Goal: Transaction & Acquisition: Purchase product/service

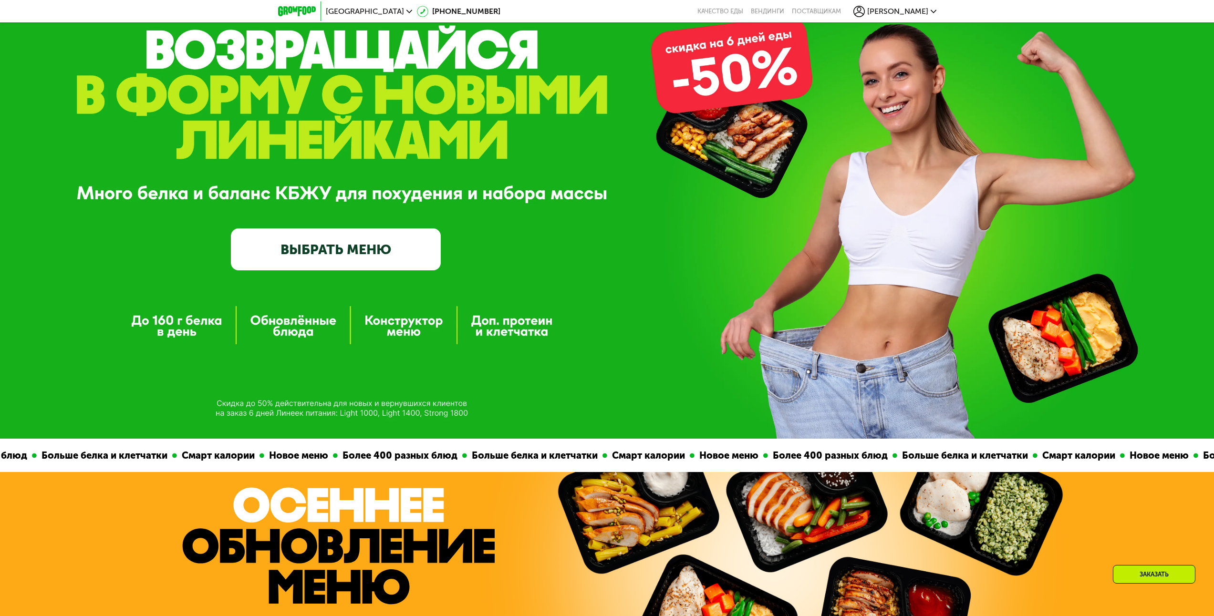
drag, startPoint x: 896, startPoint y: 367, endPoint x: 833, endPoint y: 267, distance: 118.3
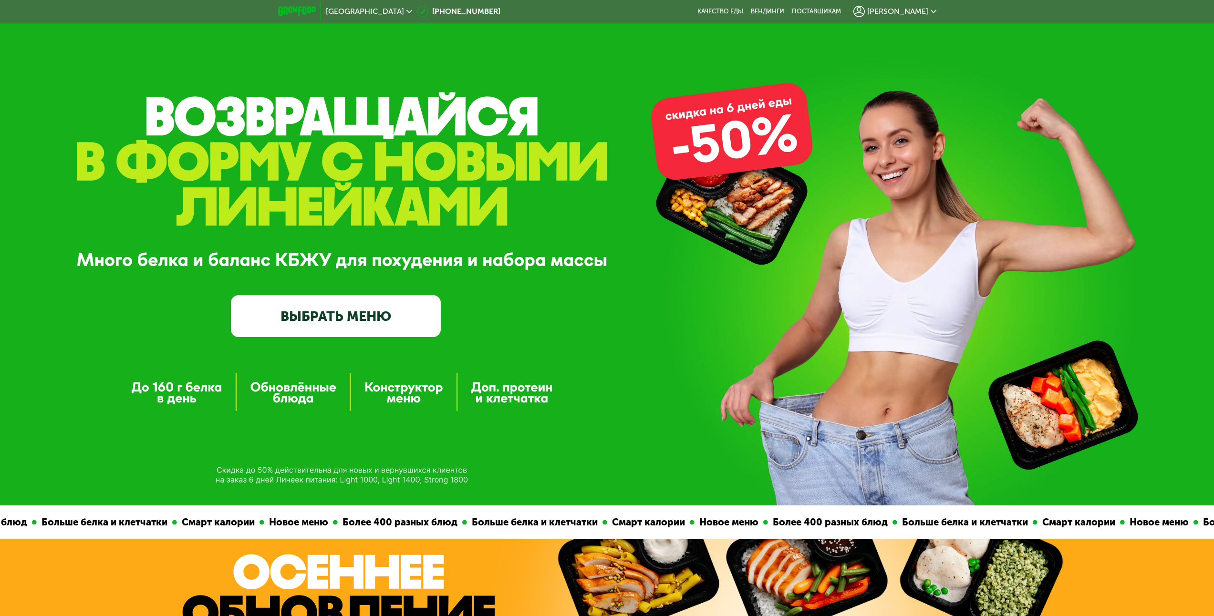
click at [317, 314] on link "ВЫБРАТЬ МЕНЮ" at bounding box center [336, 316] width 210 height 42
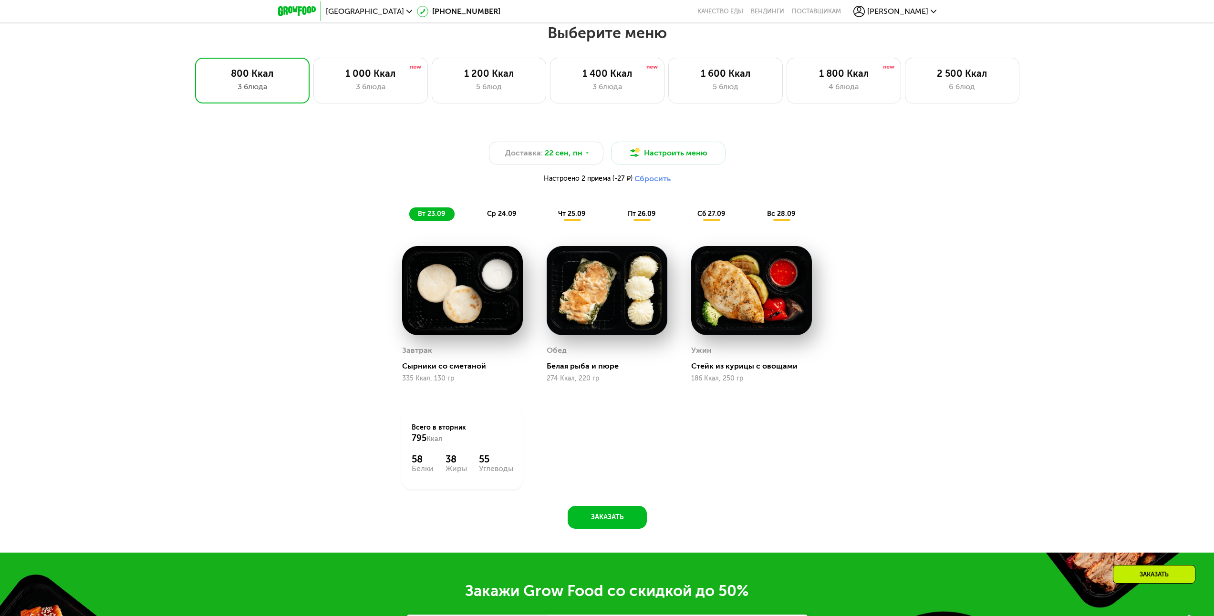
scroll to position [999, 0]
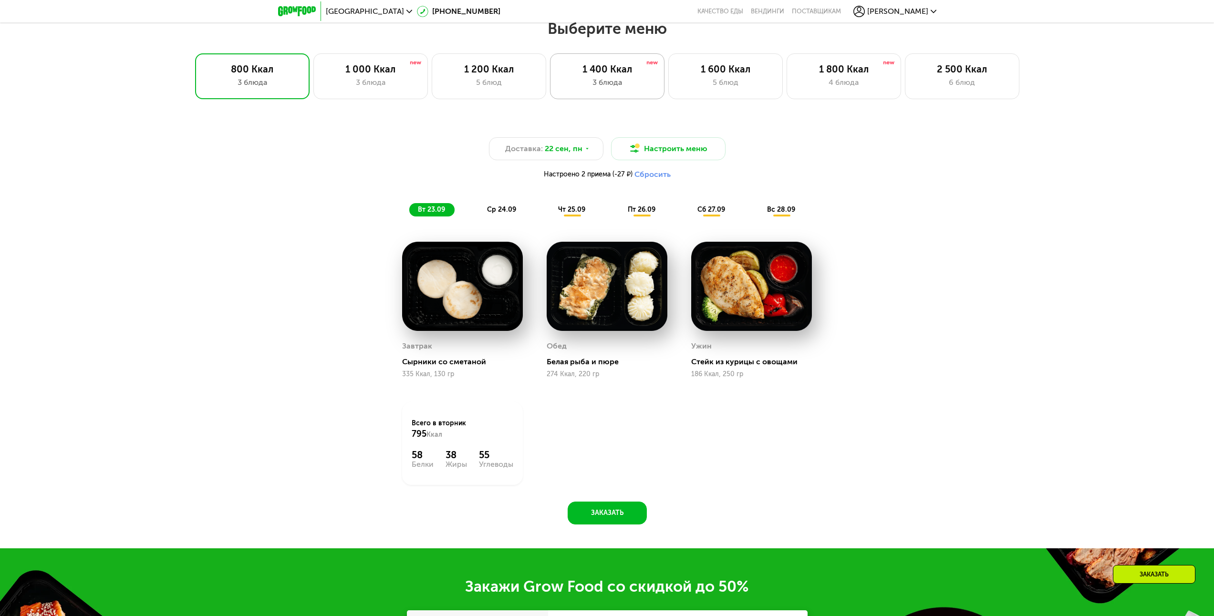
click at [594, 85] on div "3 блюда" at bounding box center [607, 82] width 94 height 11
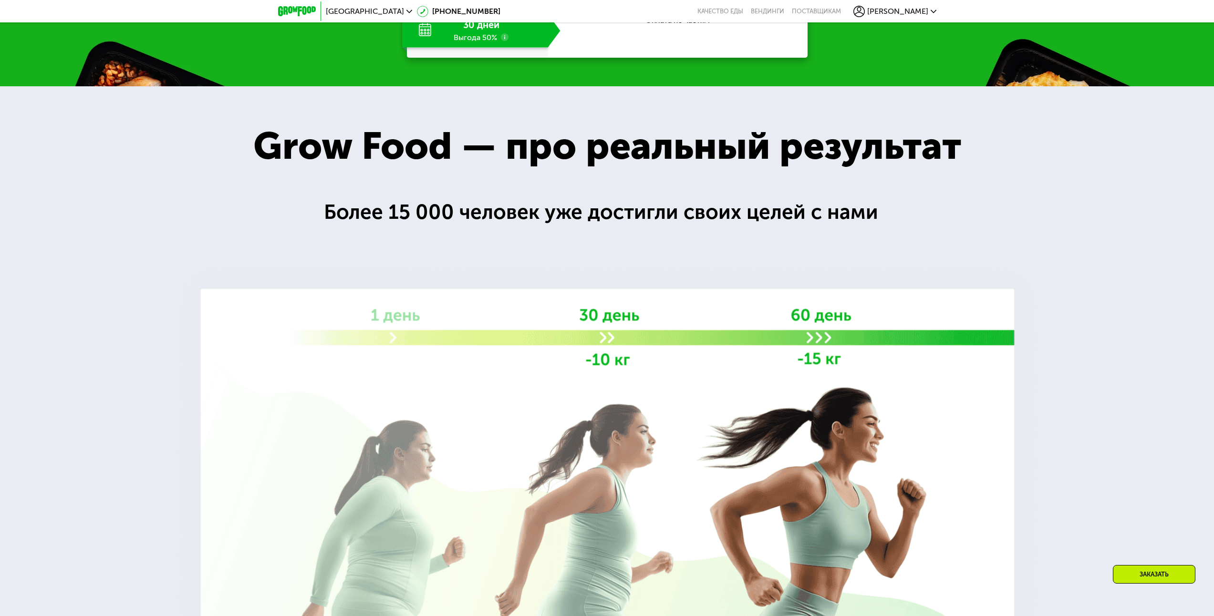
scroll to position [1917, 0]
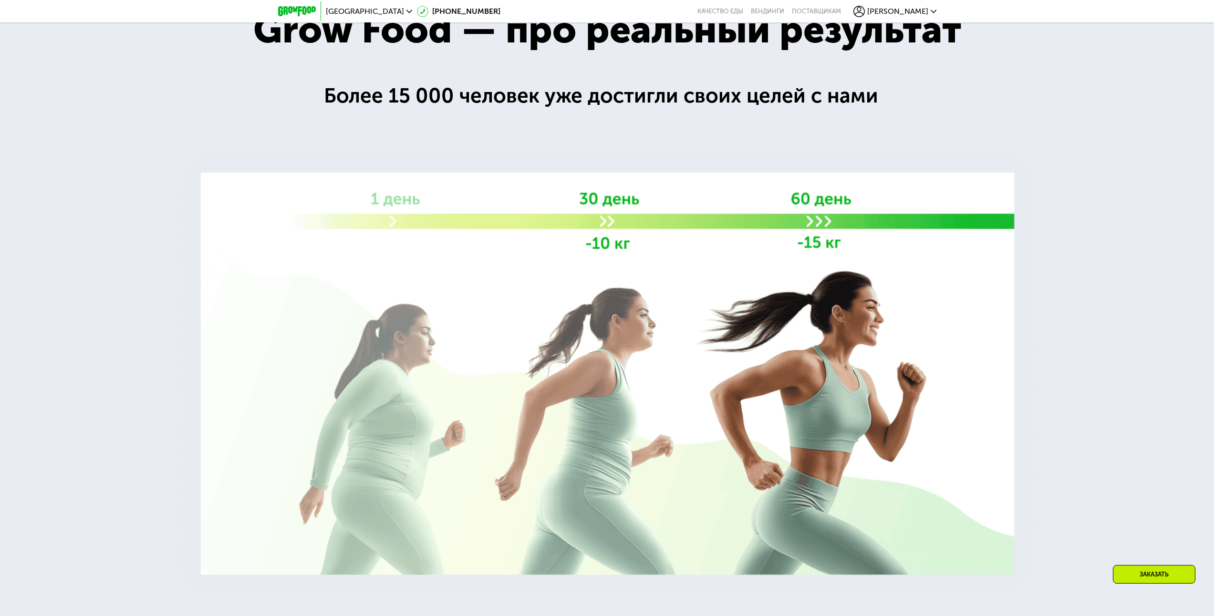
drag, startPoint x: 947, startPoint y: 160, endPoint x: 951, endPoint y: 253, distance: 93.1
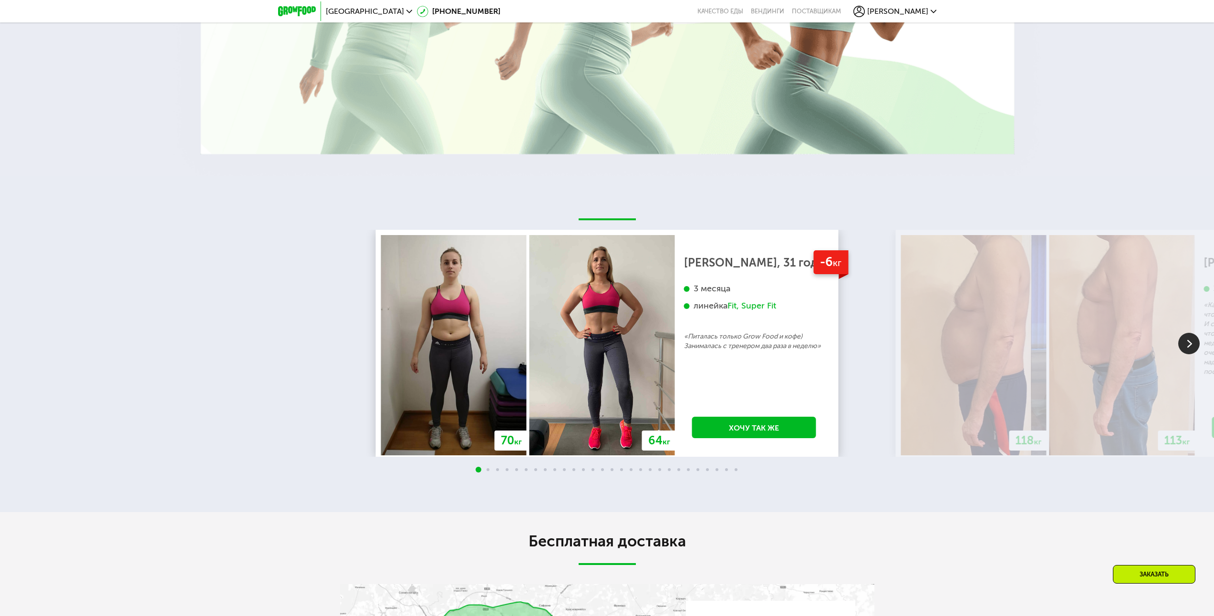
scroll to position [2469, 0]
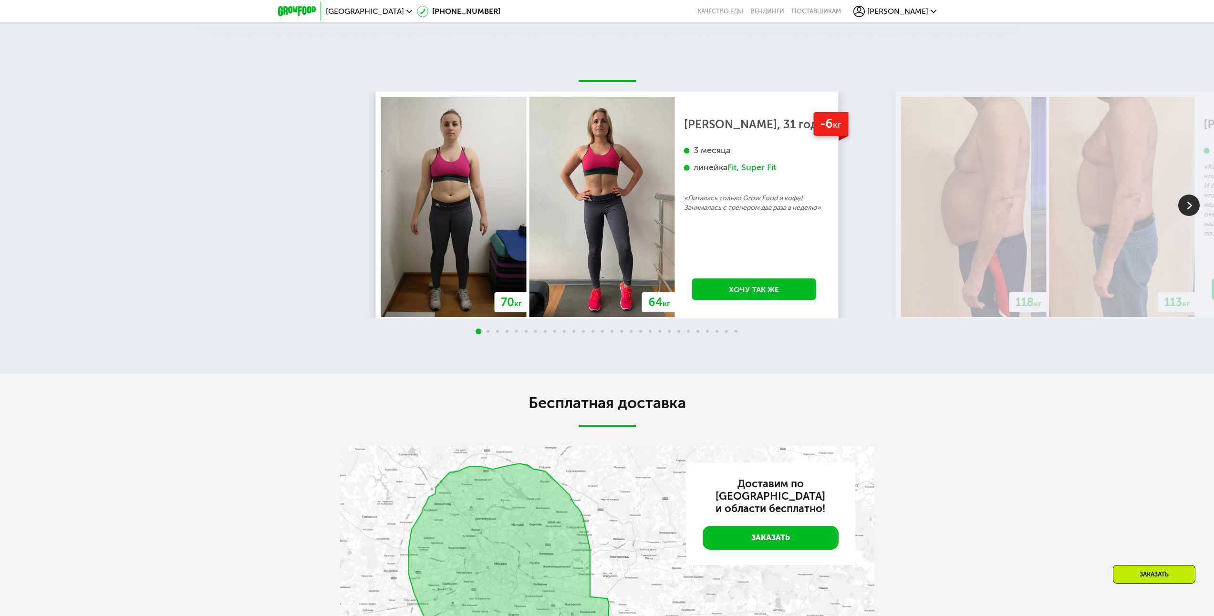
drag, startPoint x: 861, startPoint y: 85, endPoint x: 887, endPoint y: 177, distance: 95.6
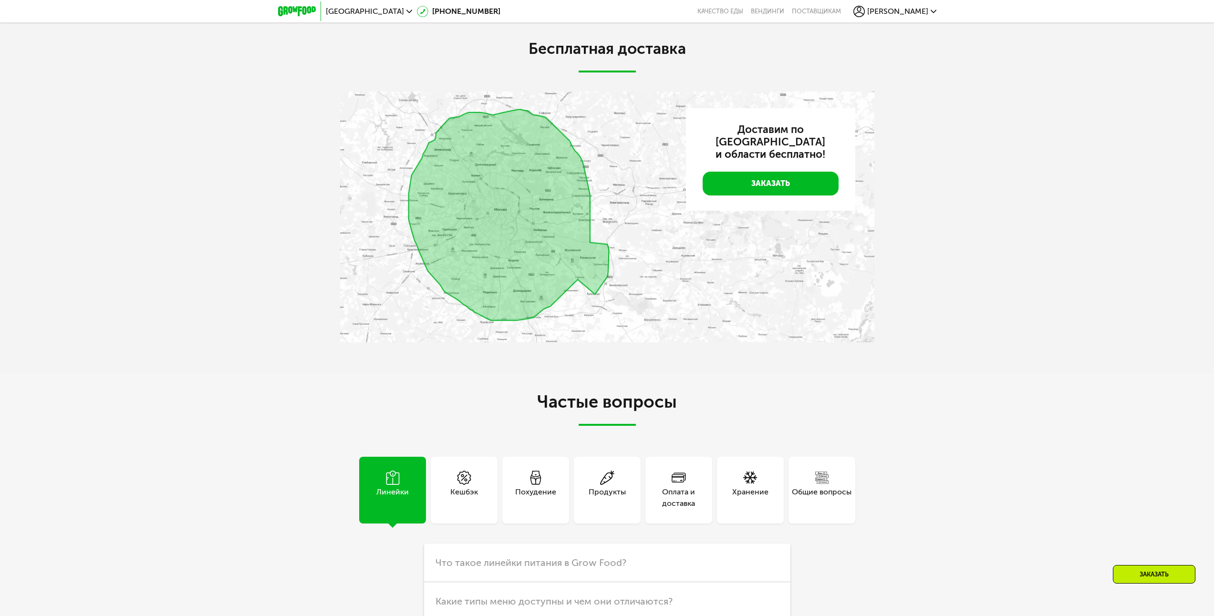
drag, startPoint x: 875, startPoint y: 161, endPoint x: 888, endPoint y: 243, distance: 83.5
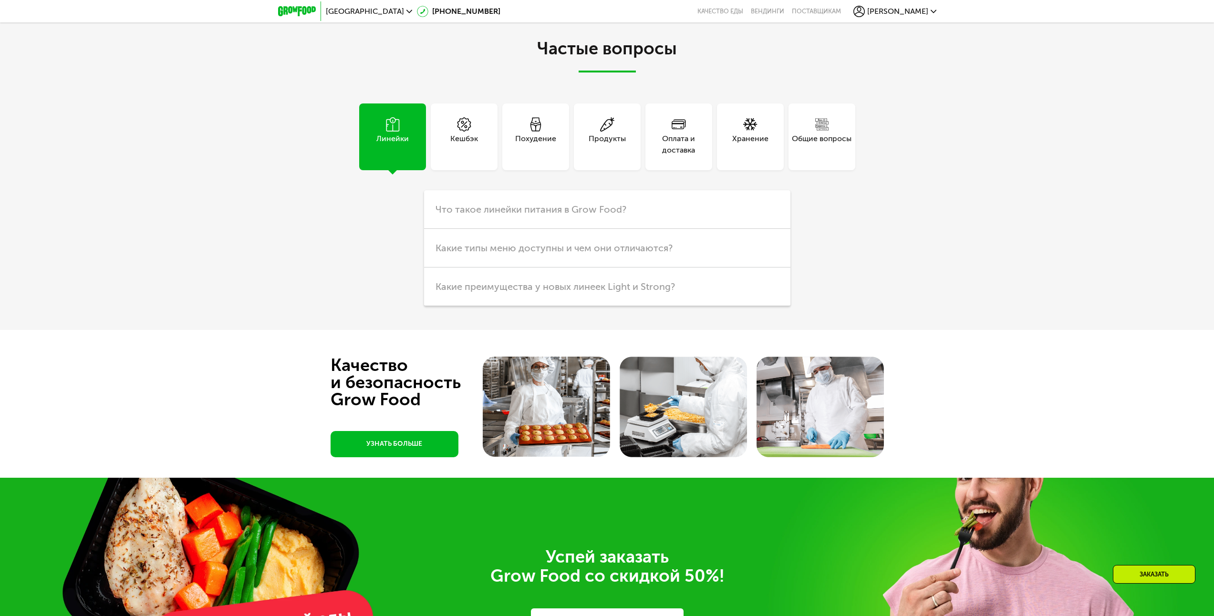
drag, startPoint x: 926, startPoint y: 212, endPoint x: 936, endPoint y: 291, distance: 79.7
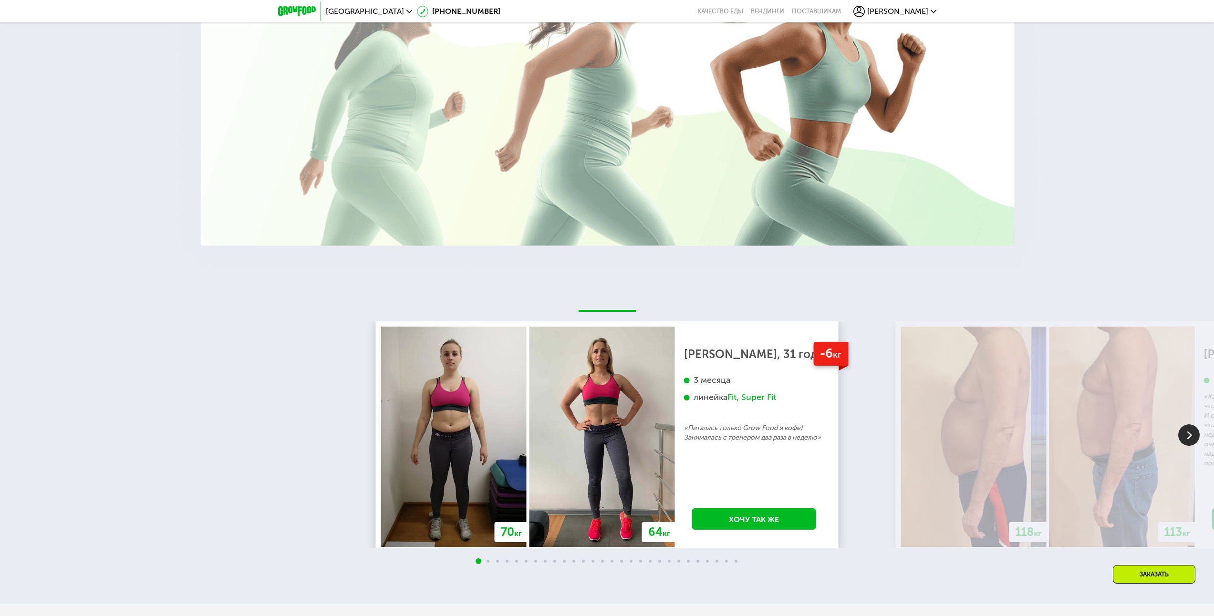
drag, startPoint x: 971, startPoint y: 343, endPoint x: 955, endPoint y: 228, distance: 116.0
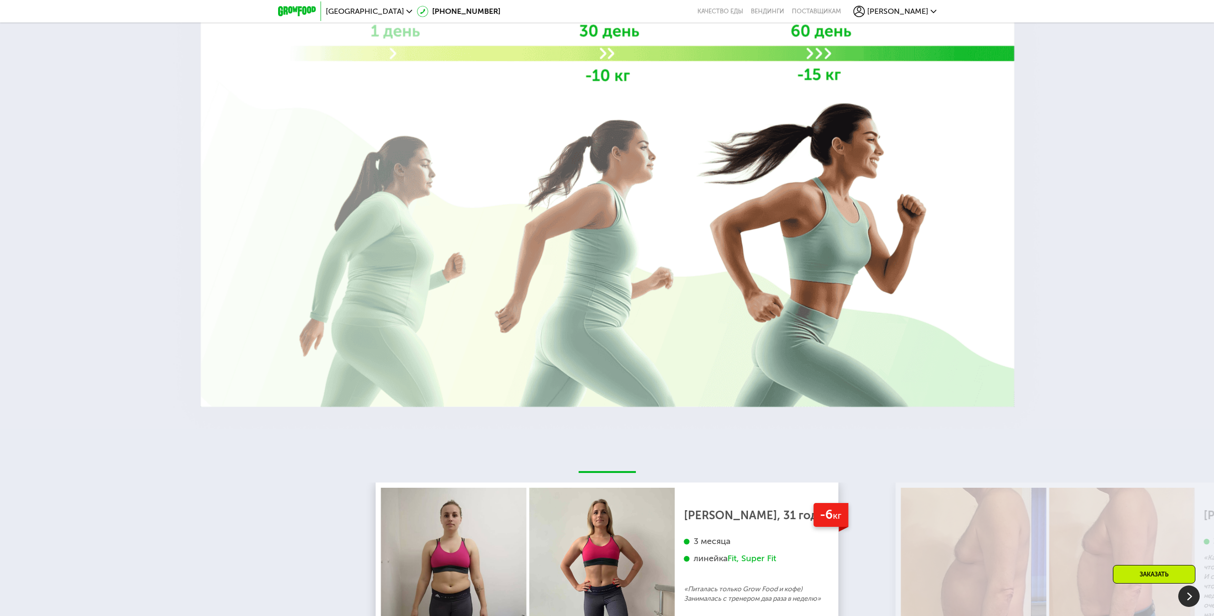
click at [1067, 216] on div at bounding box center [607, 115] width 1214 height 627
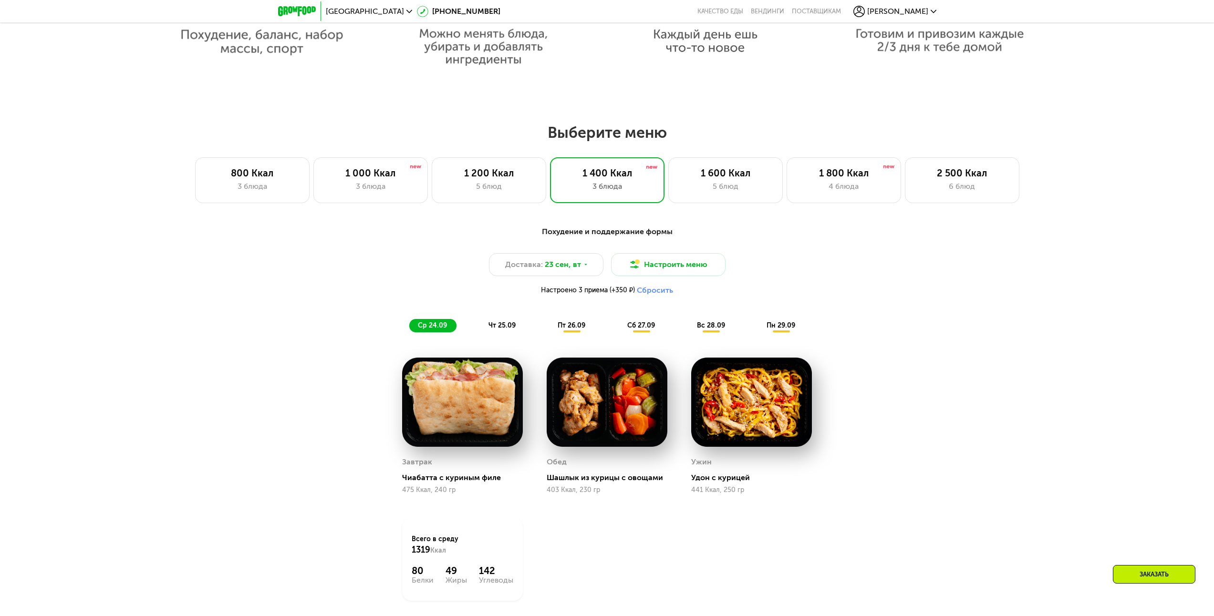
scroll to position [870, 0]
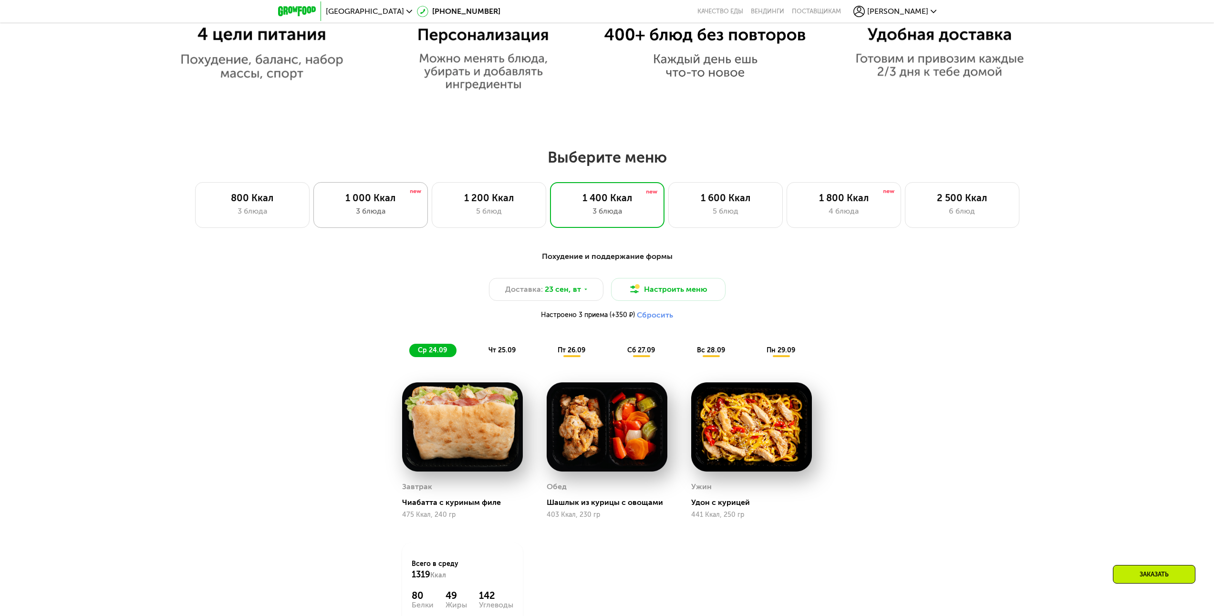
click at [373, 217] on div "3 блюда" at bounding box center [370, 211] width 94 height 11
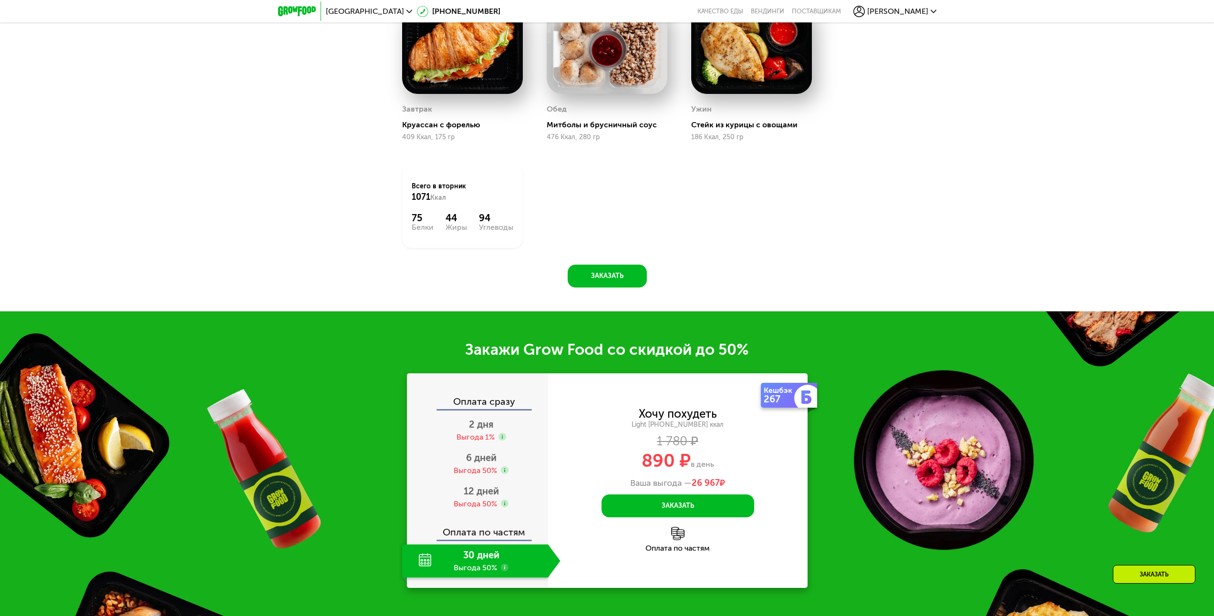
scroll to position [1251, 0]
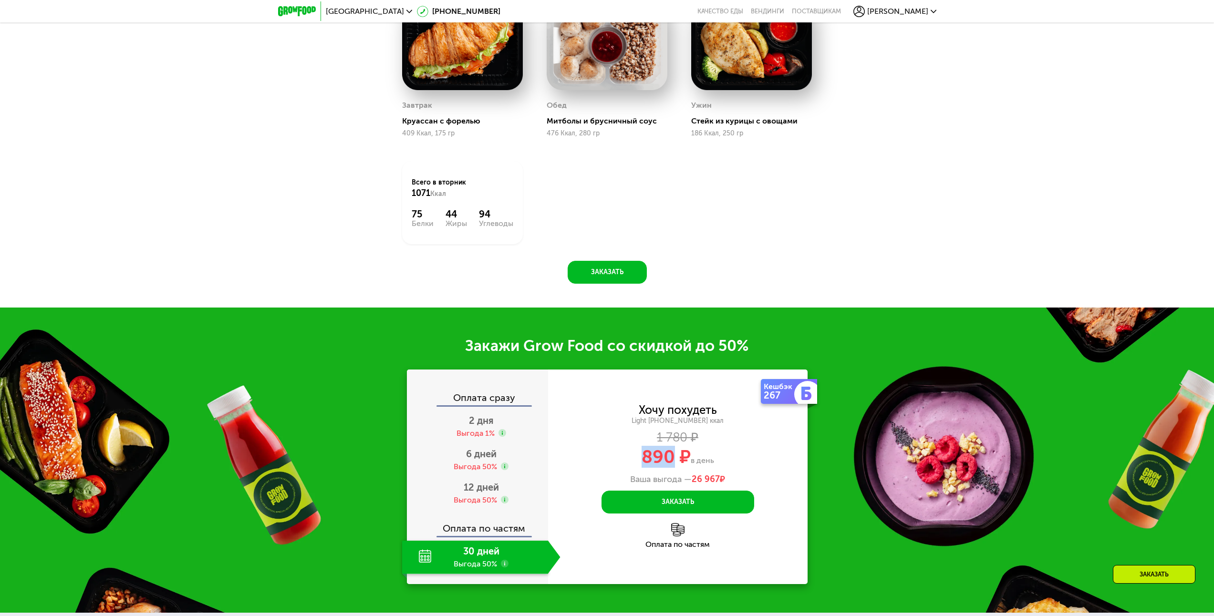
drag, startPoint x: 636, startPoint y: 467, endPoint x: 670, endPoint y: 461, distance: 34.3
click at [670, 461] on div "890 ₽ в день" at bounding box center [678, 457] width 260 height 18
click at [670, 461] on span "890 ₽" at bounding box center [666, 457] width 49 height 22
drag, startPoint x: 672, startPoint y: 460, endPoint x: 641, endPoint y: 461, distance: 31.0
click at [642, 461] on span "890 ₽" at bounding box center [666, 457] width 49 height 22
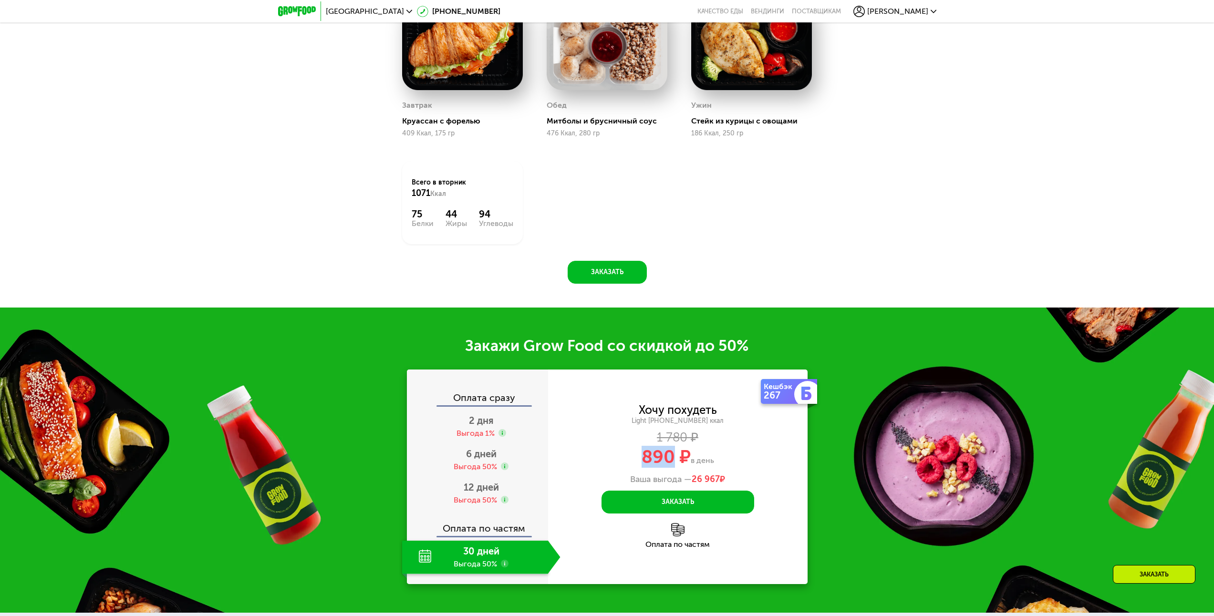
click at [642, 461] on span "890 ₽" at bounding box center [666, 457] width 49 height 22
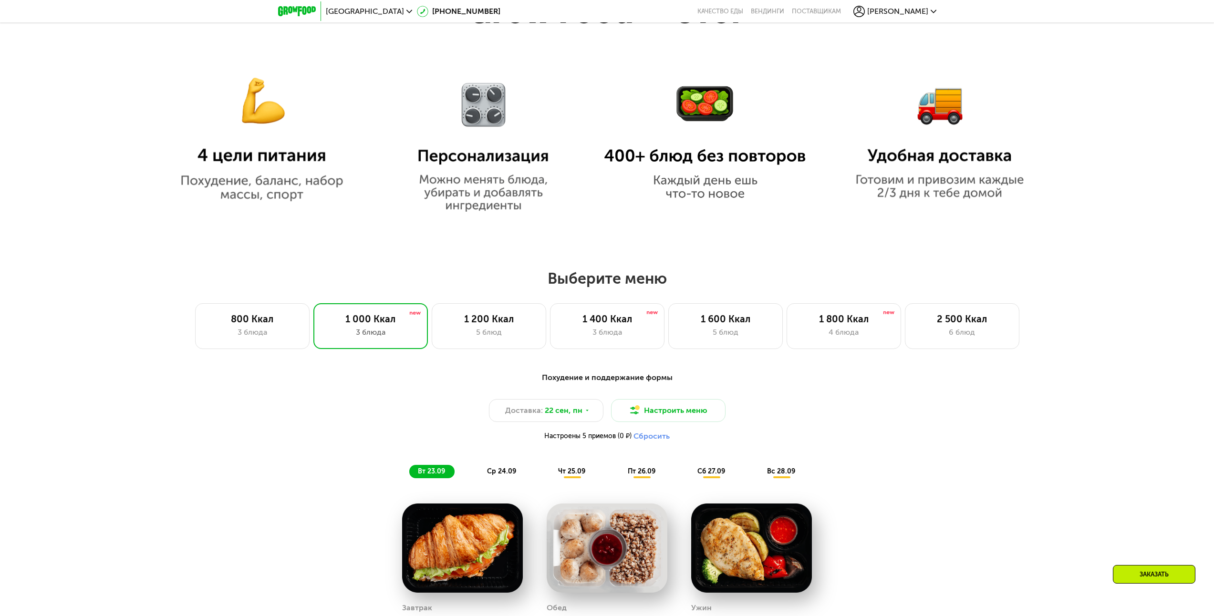
drag, startPoint x: 696, startPoint y: 373, endPoint x: 691, endPoint y: 326, distance: 46.6
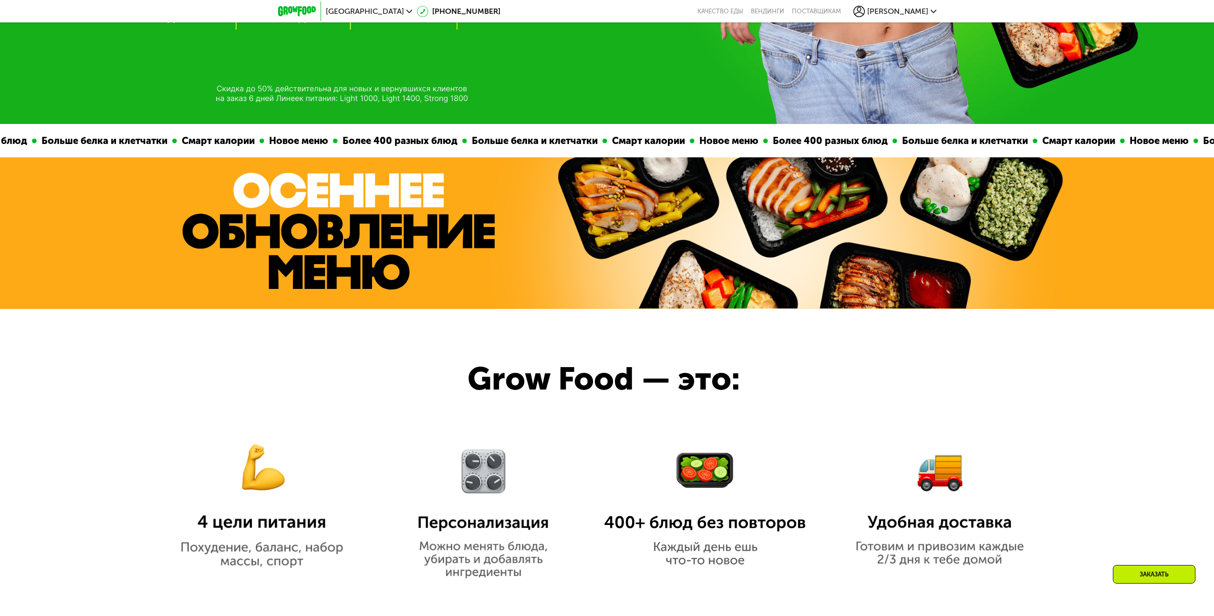
scroll to position [0, 0]
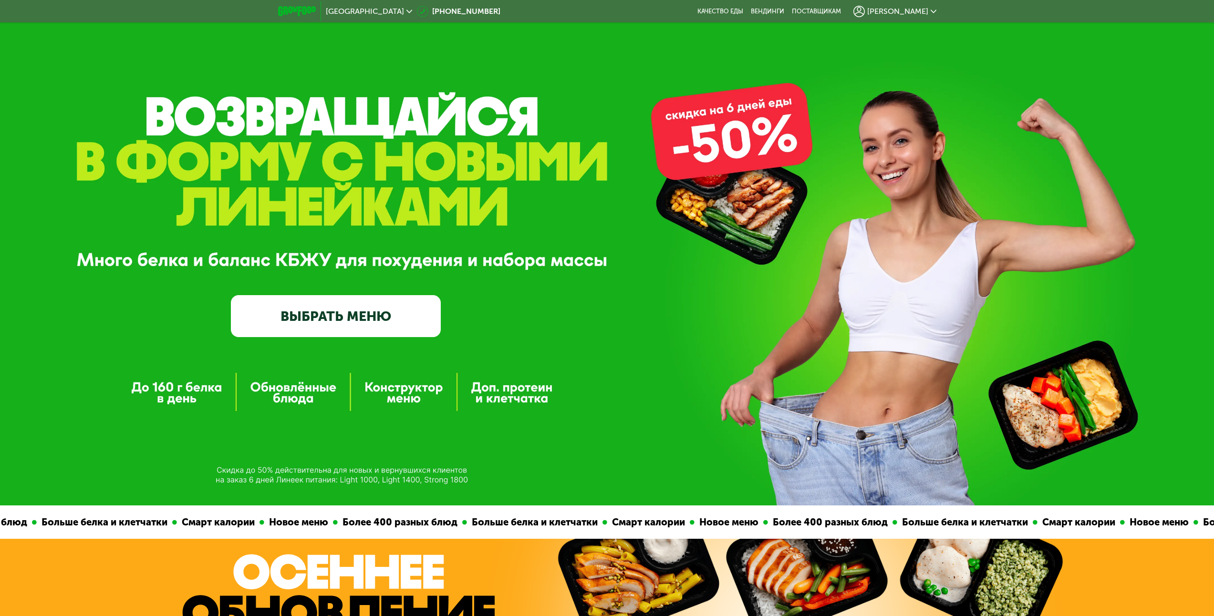
drag, startPoint x: 864, startPoint y: 451, endPoint x: 849, endPoint y: 295, distance: 156.8
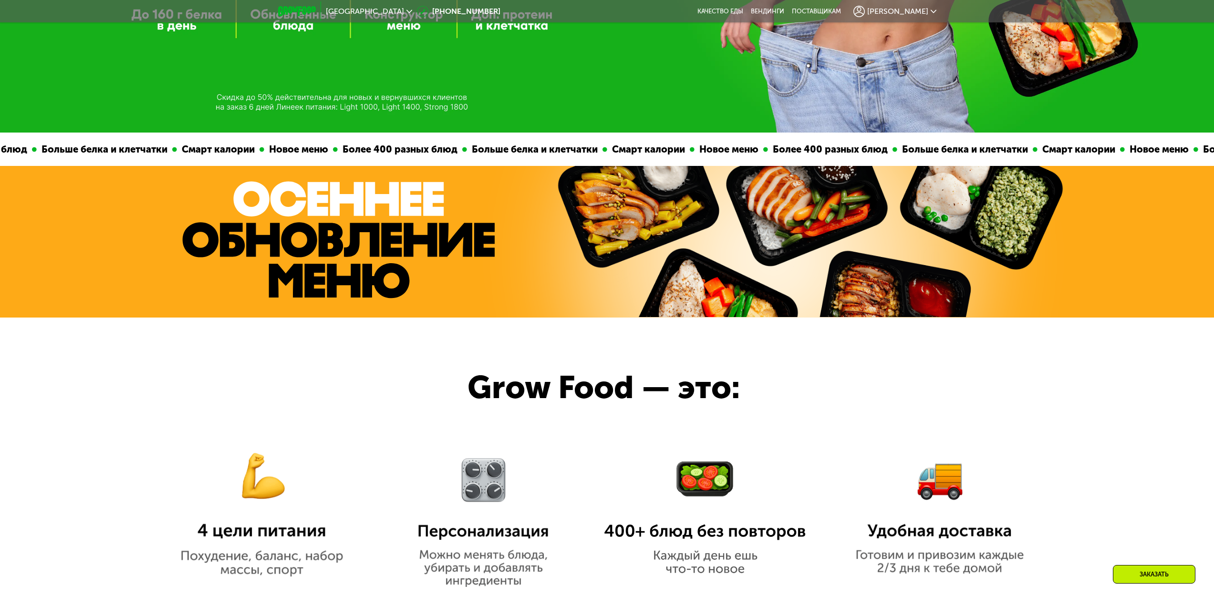
scroll to position [429, 0]
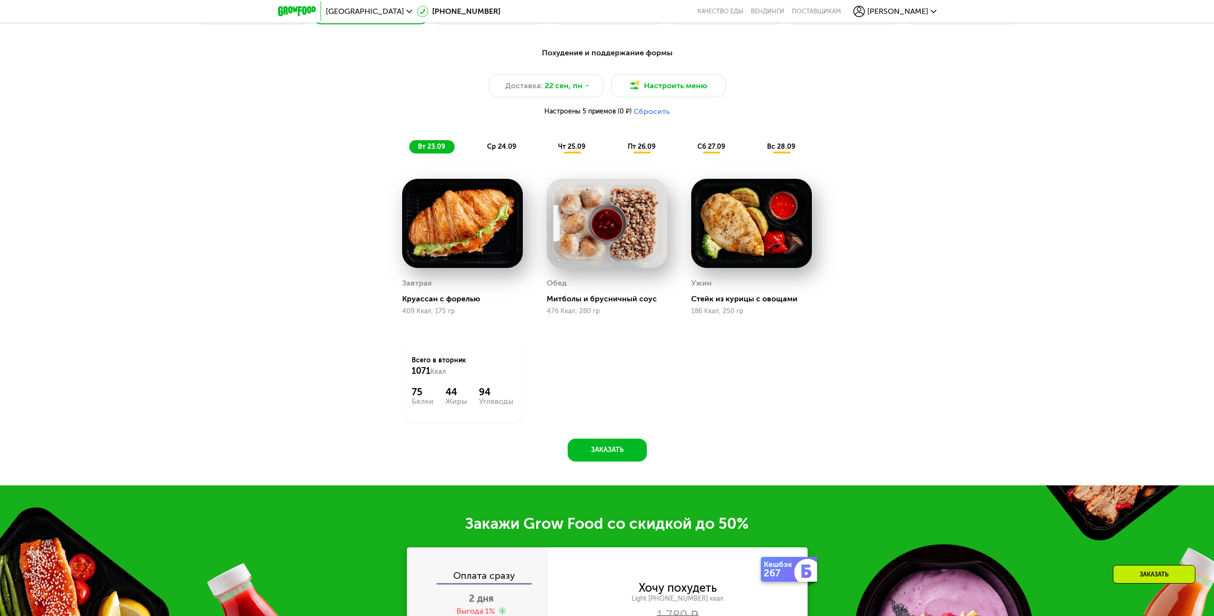
drag, startPoint x: 574, startPoint y: 325, endPoint x: 606, endPoint y: 397, distance: 78.6
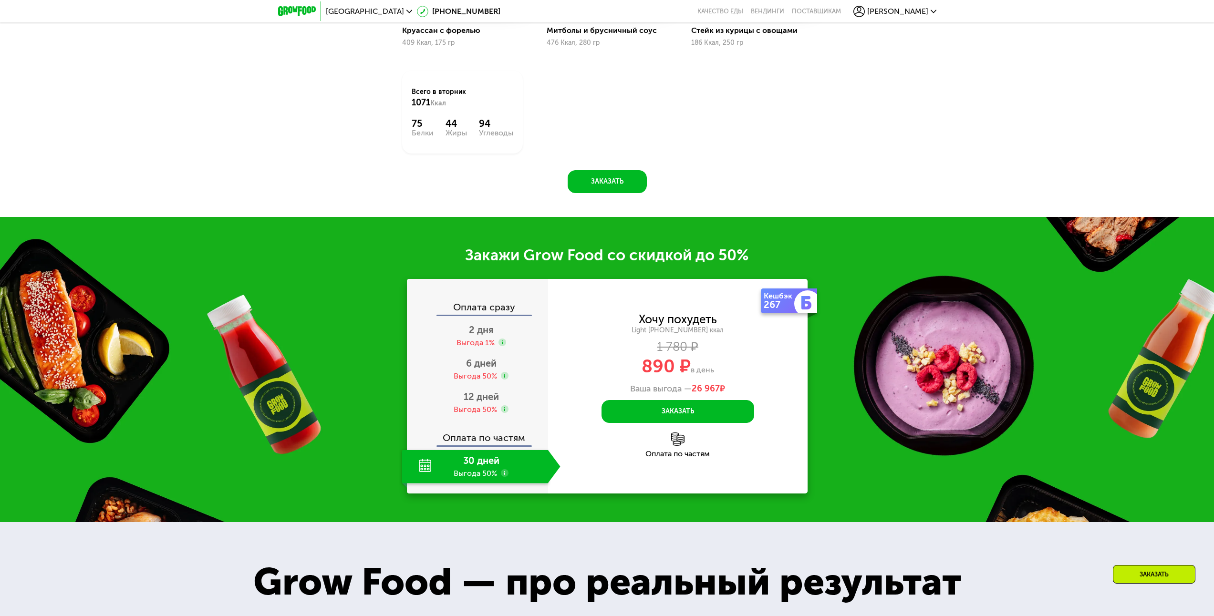
drag, startPoint x: 888, startPoint y: 264, endPoint x: 892, endPoint y: 345, distance: 81.2
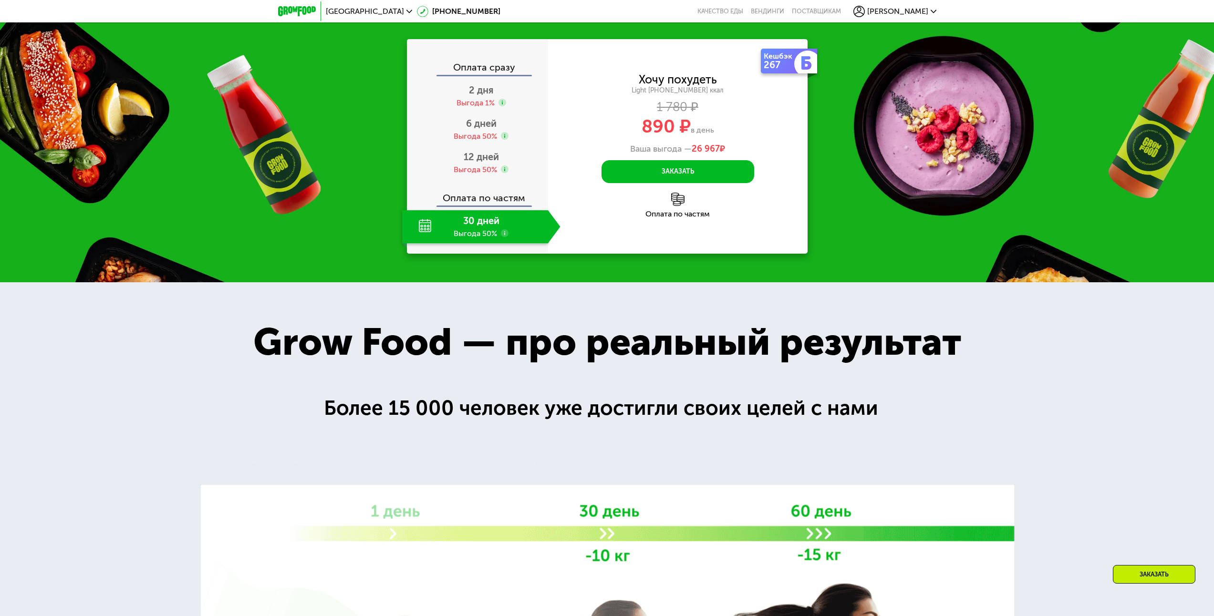
scroll to position [1734, 0]
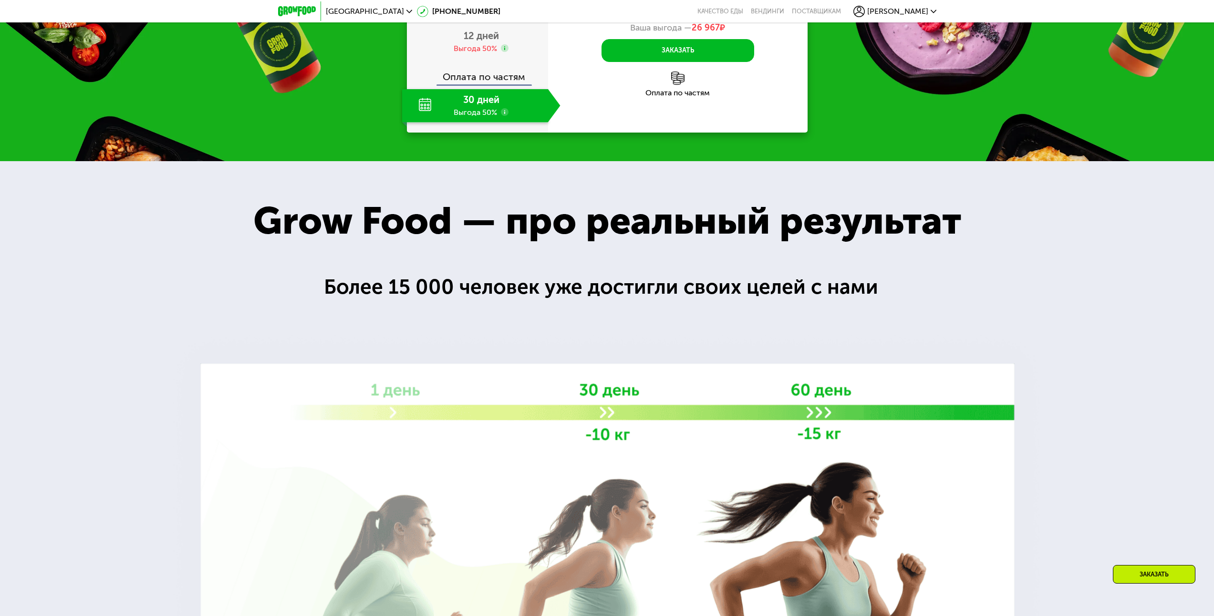
drag, startPoint x: 763, startPoint y: 176, endPoint x: 781, endPoint y: 250, distance: 75.5
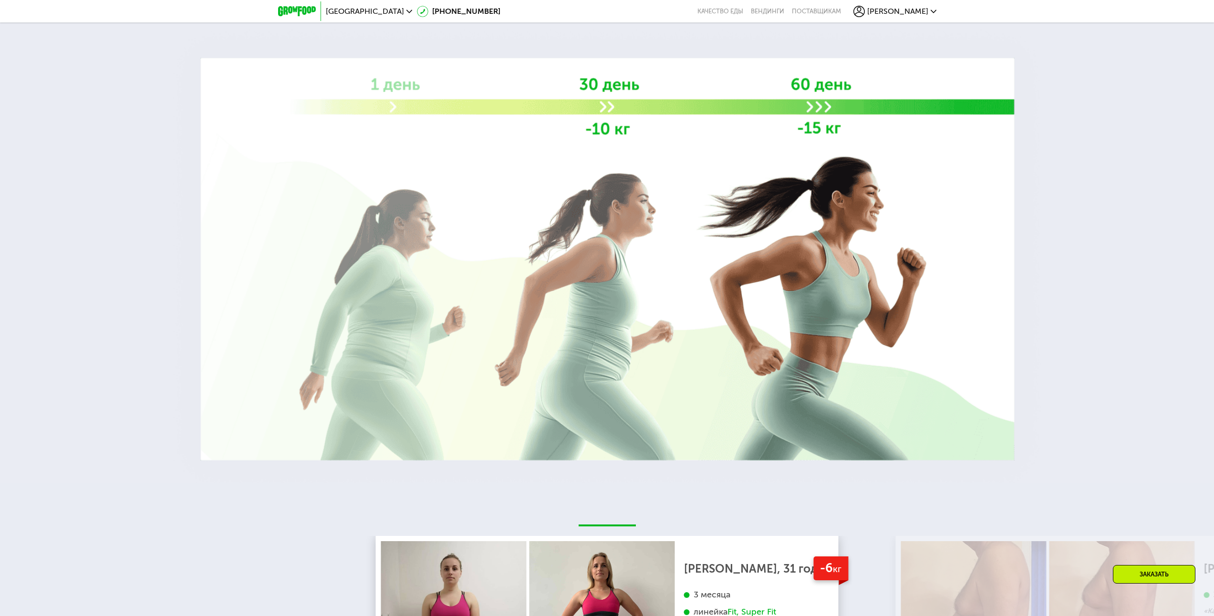
drag, startPoint x: 726, startPoint y: 261, endPoint x: 740, endPoint y: 341, distance: 80.9
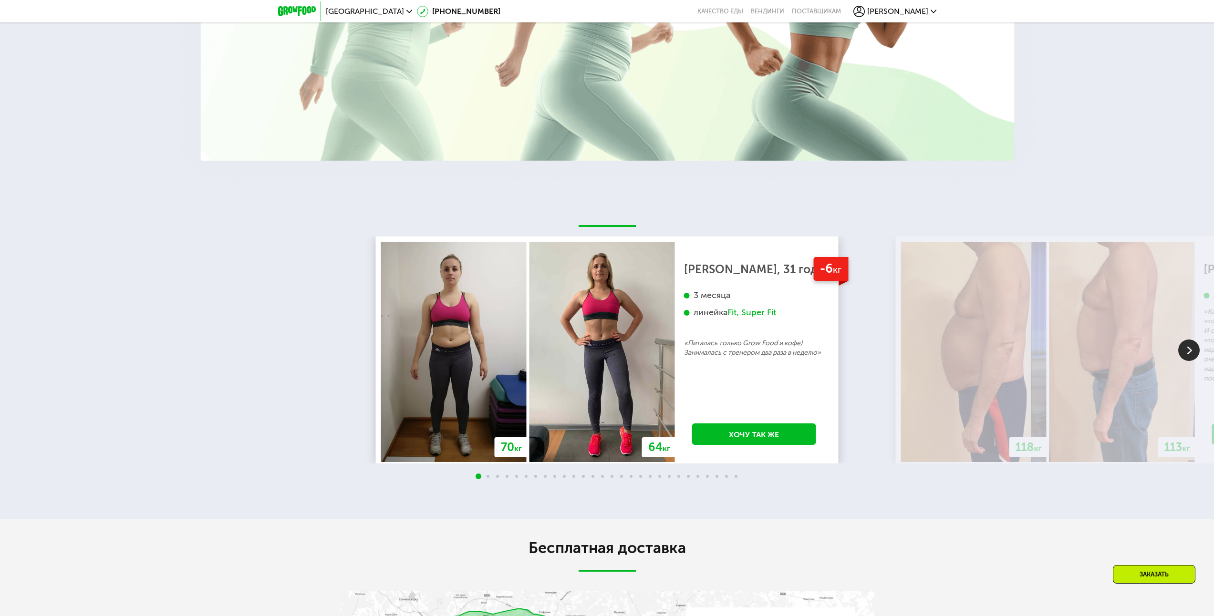
drag, startPoint x: 1119, startPoint y: 101, endPoint x: 1110, endPoint y: 161, distance: 60.9
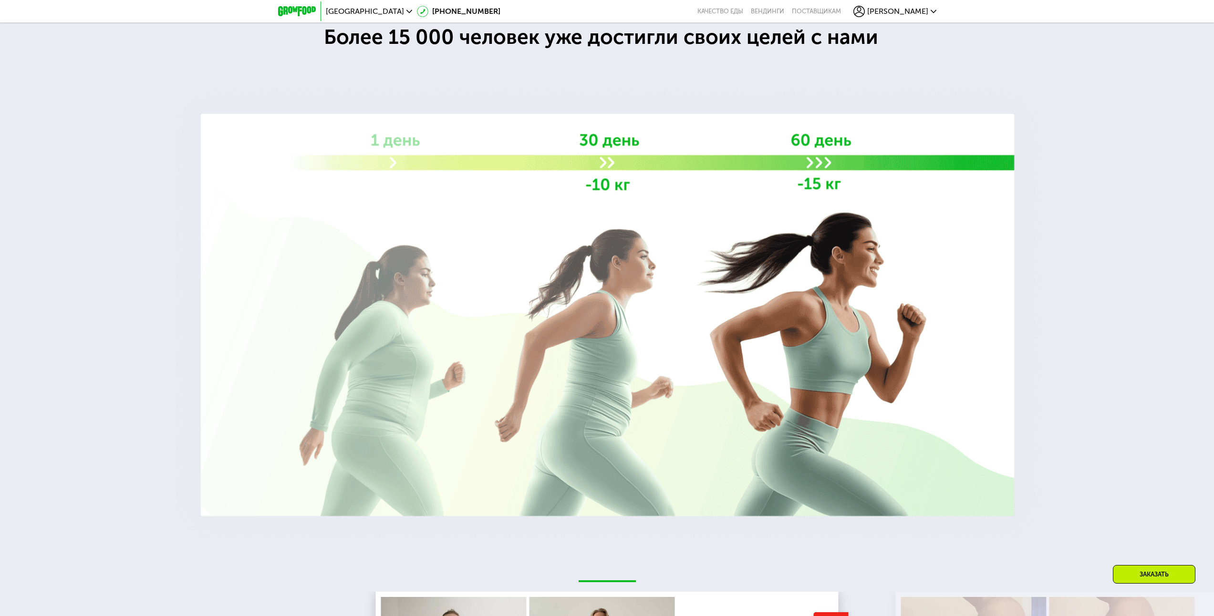
drag, startPoint x: 265, startPoint y: 344, endPoint x: 257, endPoint y: 262, distance: 82.9
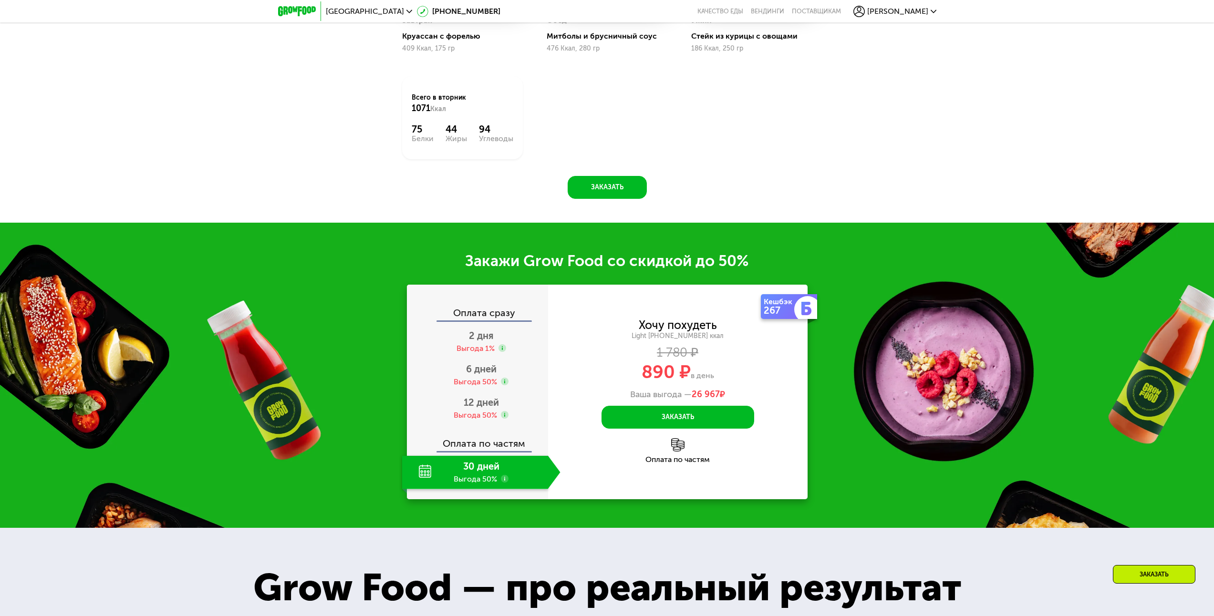
drag, startPoint x: 425, startPoint y: 186, endPoint x: 435, endPoint y: 105, distance: 80.8
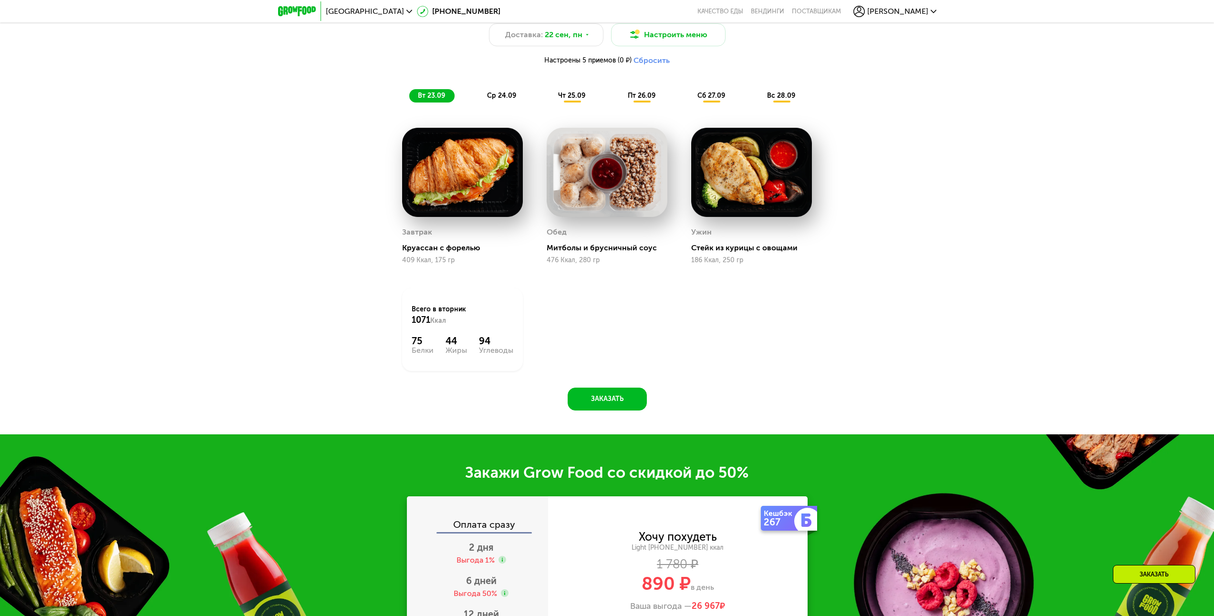
drag, startPoint x: 900, startPoint y: 353, endPoint x: 905, endPoint y: 301, distance: 51.7
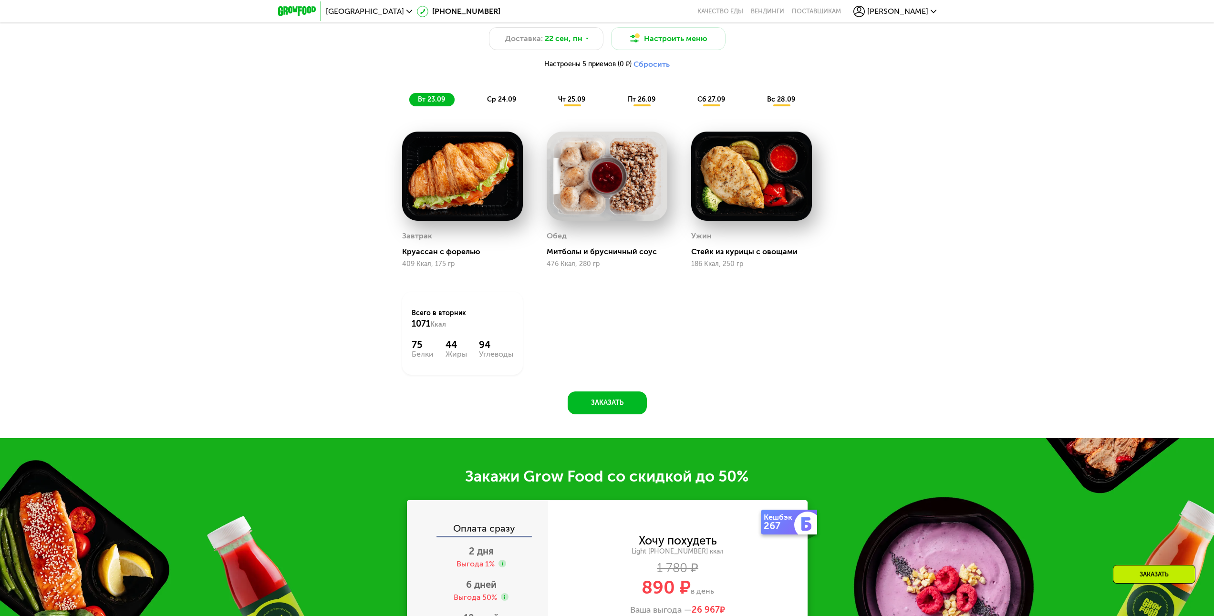
click at [516, 105] on div "ср 24.09" at bounding box center [502, 99] width 47 height 13
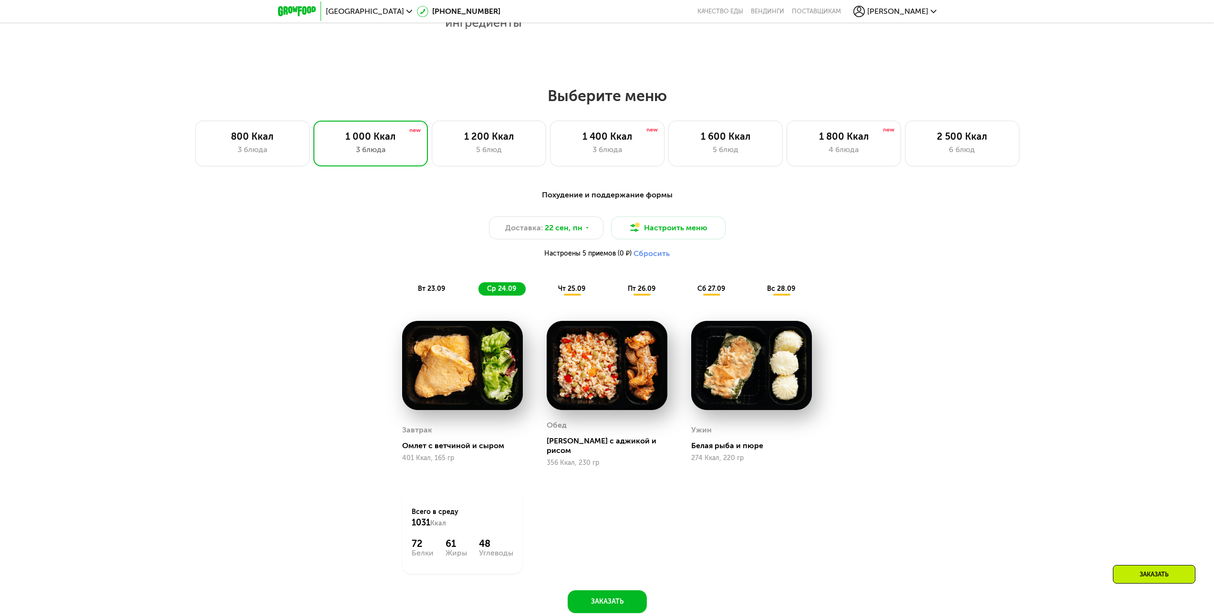
scroll to position [930, 0]
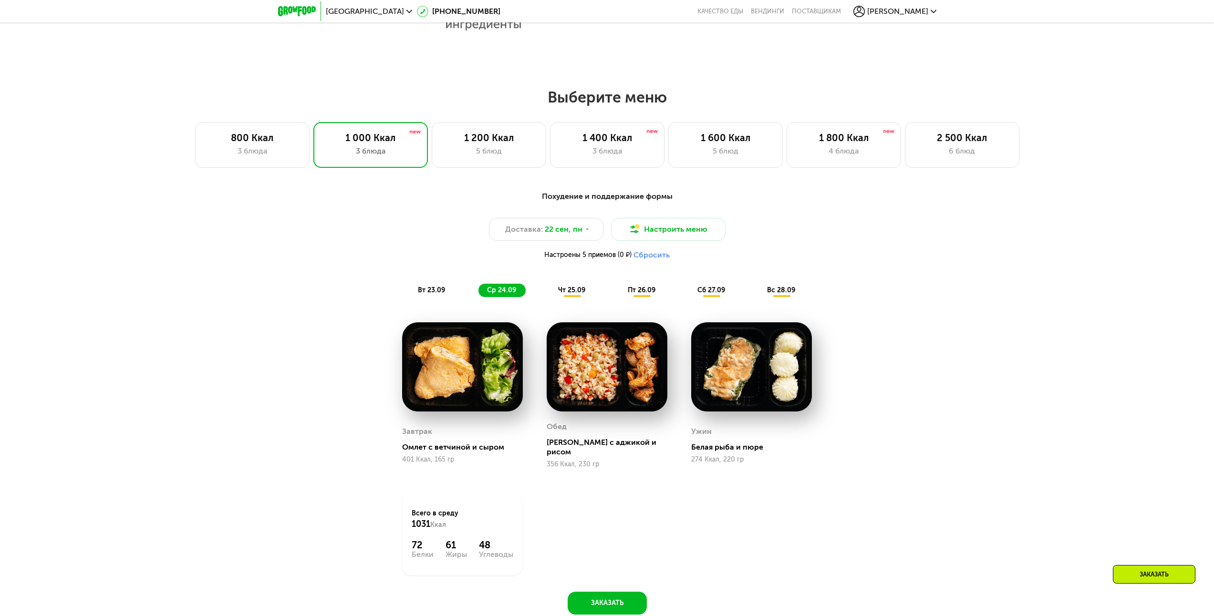
click at [591, 297] on div "чт 25.09" at bounding box center [572, 290] width 45 height 13
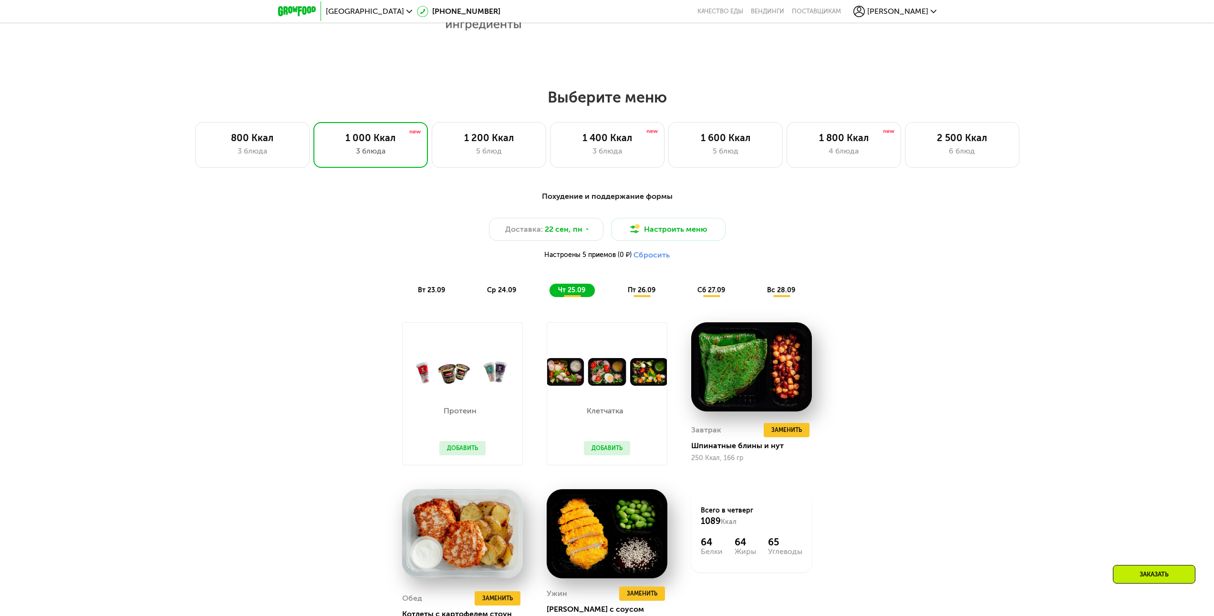
click at [629, 294] on span "пт 26.09" at bounding box center [642, 290] width 28 height 8
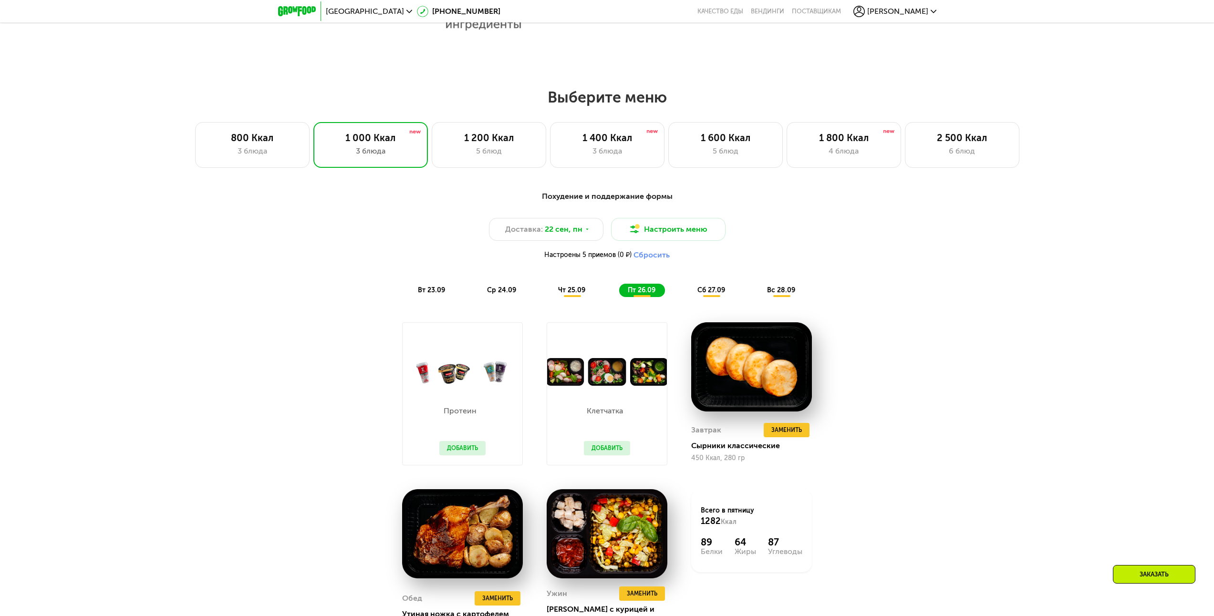
click at [687, 294] on div "вт 23.09 ср 24.09 чт 25.09 пт 26.09 сб 27.09 вс 28.09" at bounding box center [607, 290] width 396 height 13
click at [695, 295] on div "сб 27.09" at bounding box center [712, 290] width 46 height 13
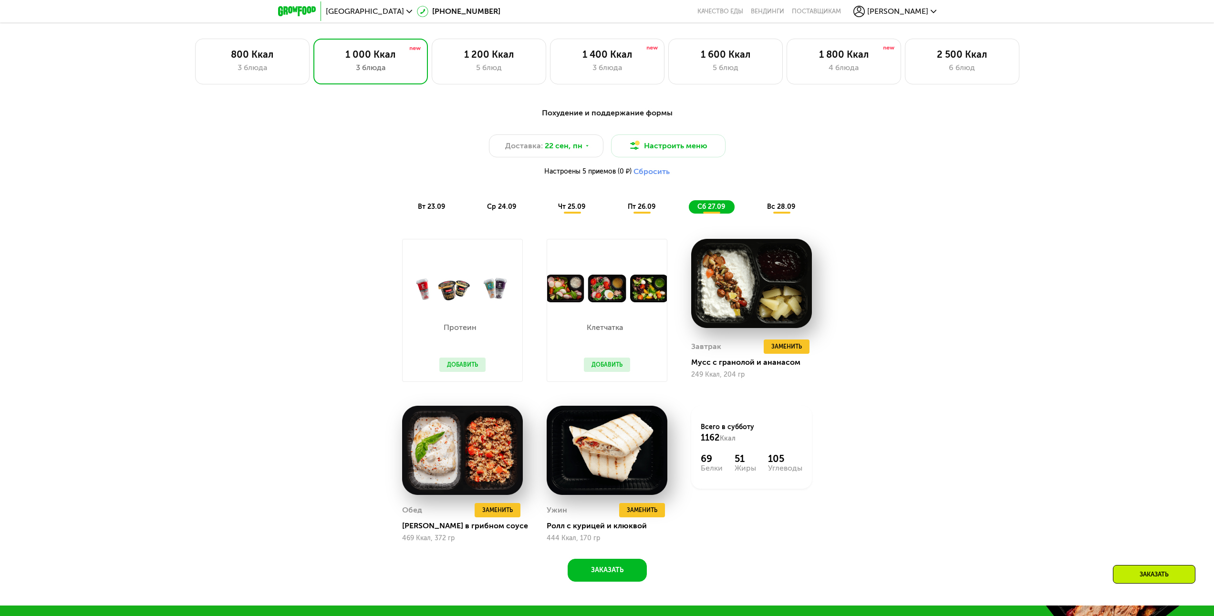
scroll to position [1025, 0]
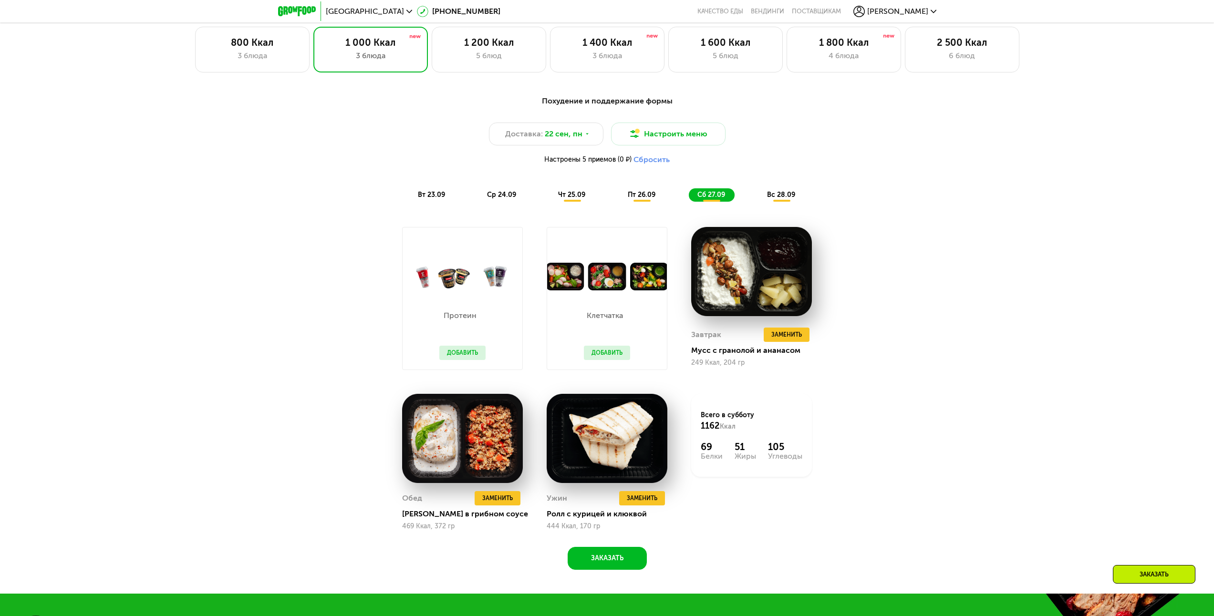
click at [911, 301] on div "Похудение и поддержание формы Доставка: [DATE] Настроить меню Настроены 5 прием…" at bounding box center [607, 337] width 1214 height 511
click at [596, 62] on div "3 блюда" at bounding box center [607, 55] width 94 height 11
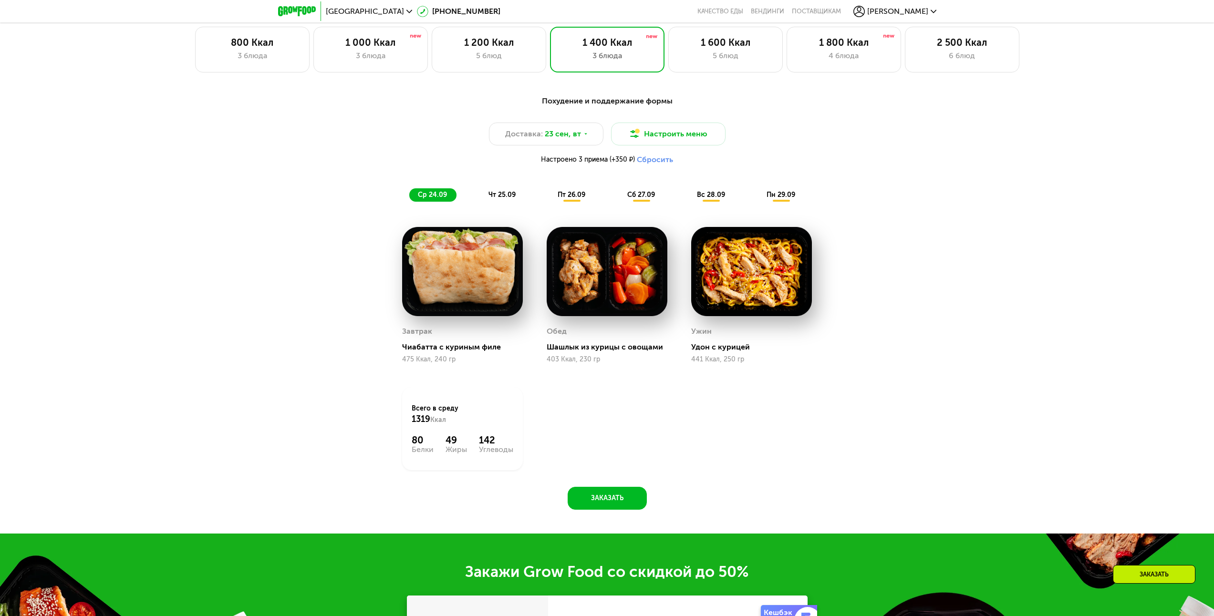
click at [496, 206] on div "Похудение и поддержание формы Доставка: [DATE] Настроить меню Настроено 3 прием…" at bounding box center [607, 149] width 576 height 118
click at [503, 198] on span "чт 25.09" at bounding box center [502, 195] width 27 height 8
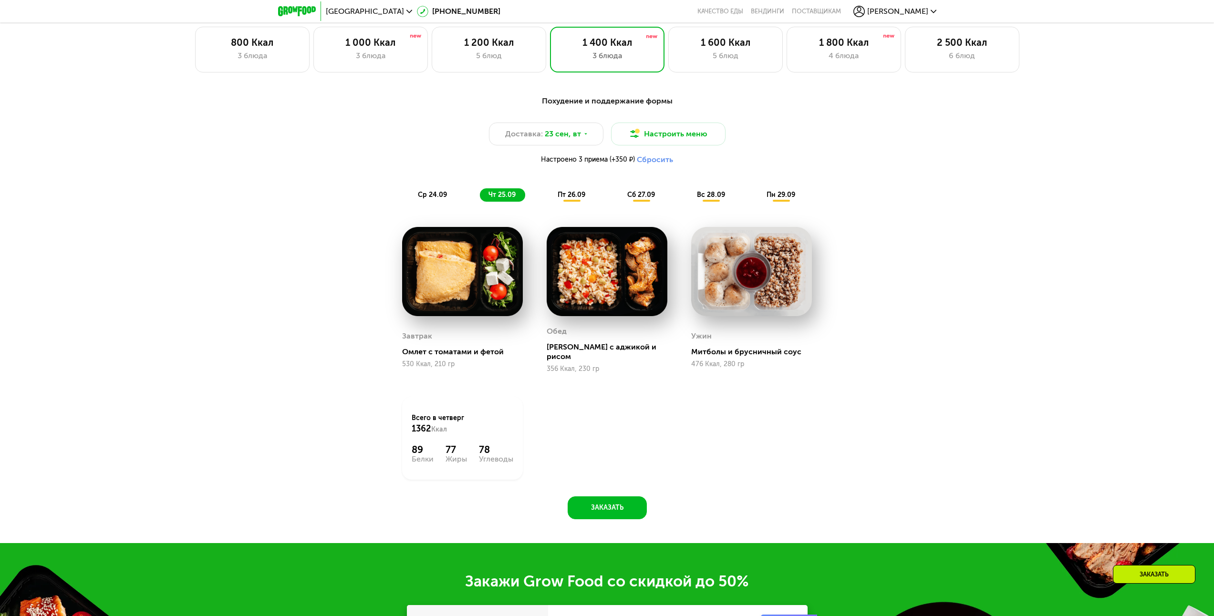
click at [562, 197] on span "пт 26.09" at bounding box center [572, 195] width 28 height 8
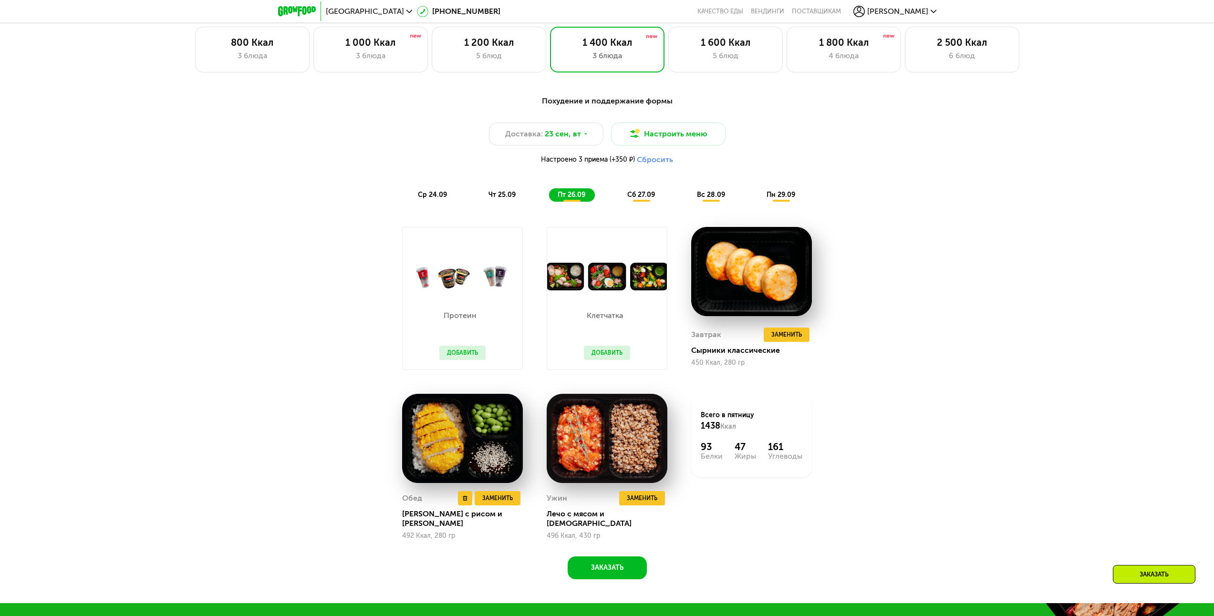
click at [464, 452] on img at bounding box center [462, 438] width 121 height 89
click at [640, 216] on div "Похудение и поддержание формы Доставка: [DATE] Настроить меню Настроено 3 прием…" at bounding box center [607, 334] width 588 height 489
click at [640, 199] on span "сб 27.09" at bounding box center [641, 195] width 28 height 8
